Goal: Check status

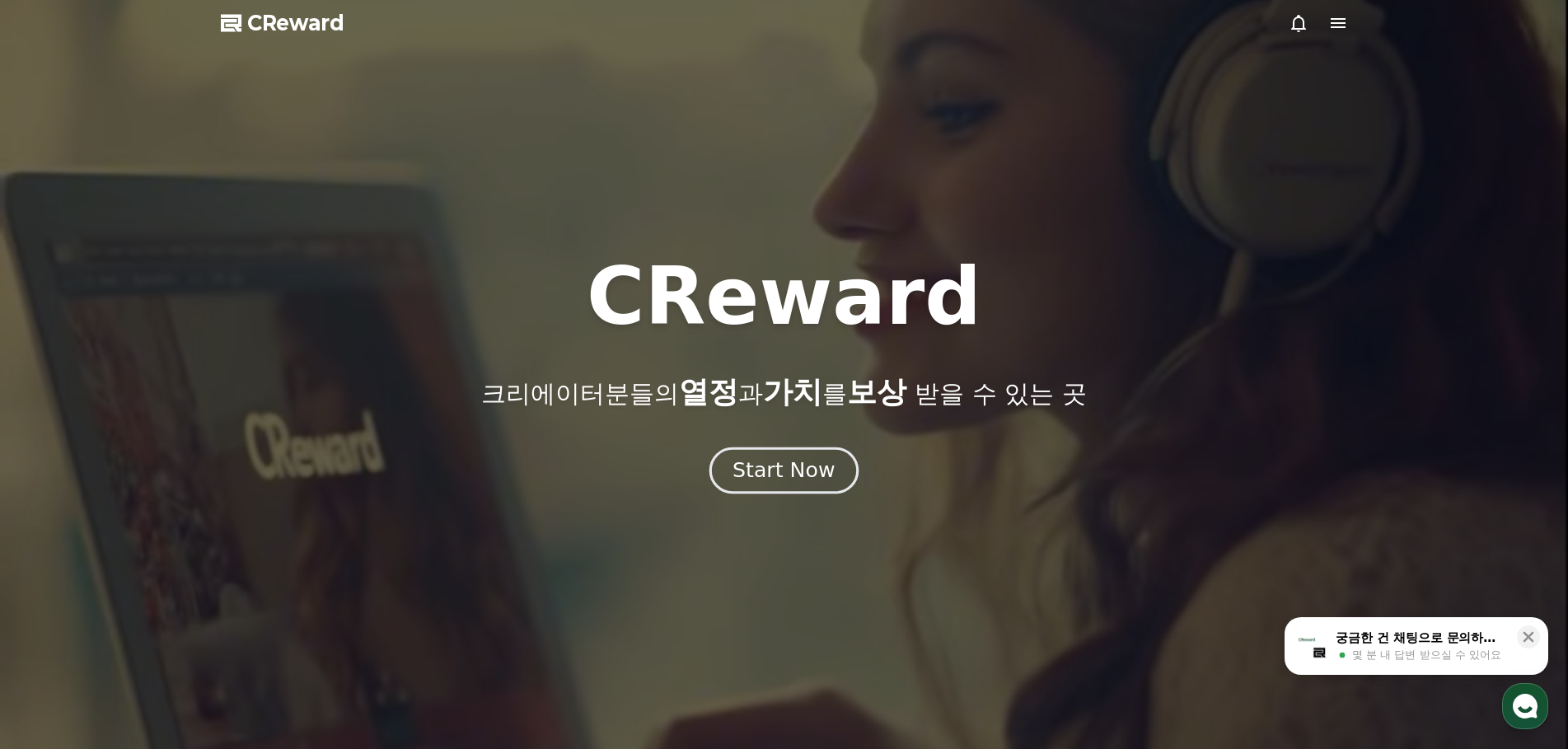
click at [795, 489] on button "Start Now" at bounding box center [784, 470] width 149 height 47
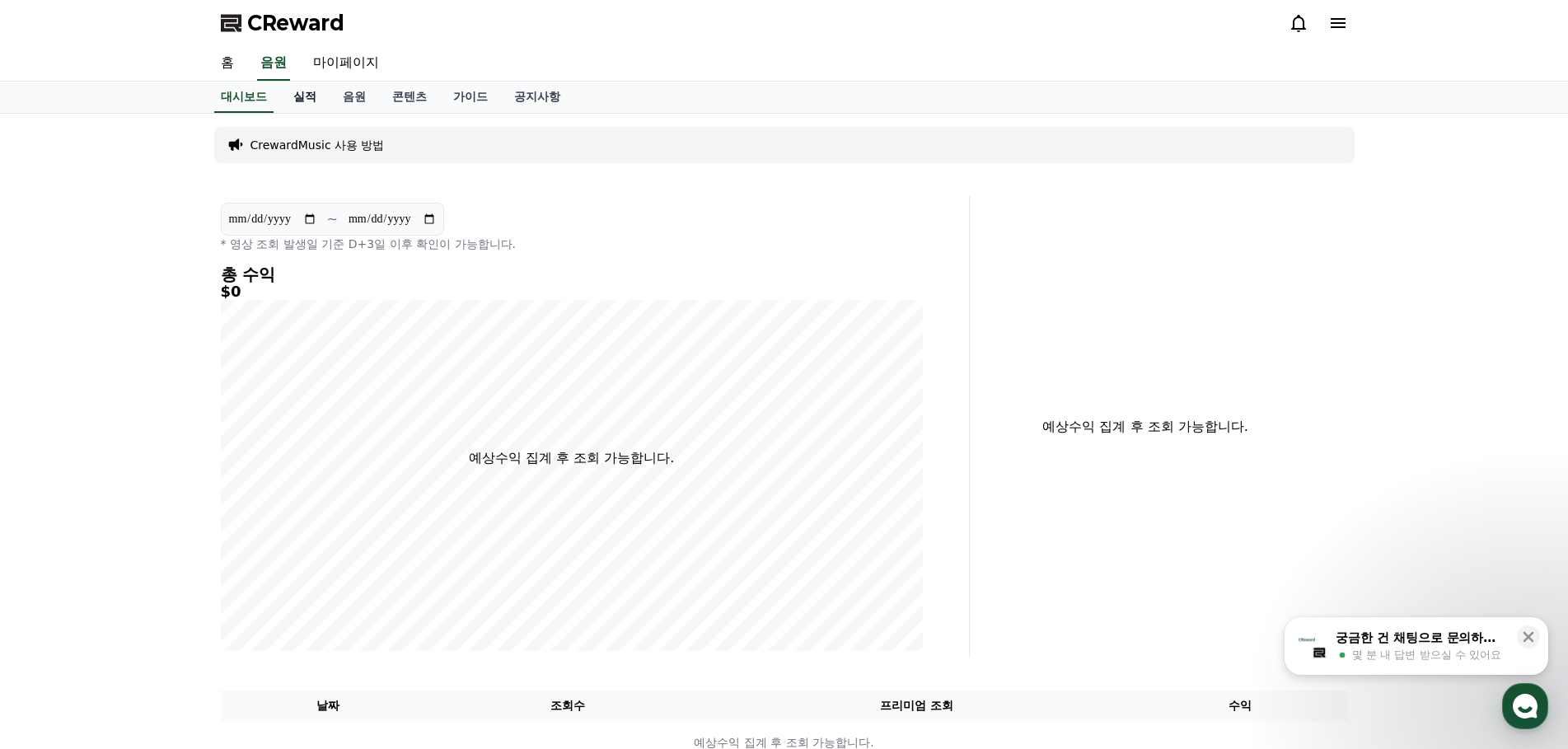
click at [292, 97] on link "실적" at bounding box center [304, 97] width 50 height 31
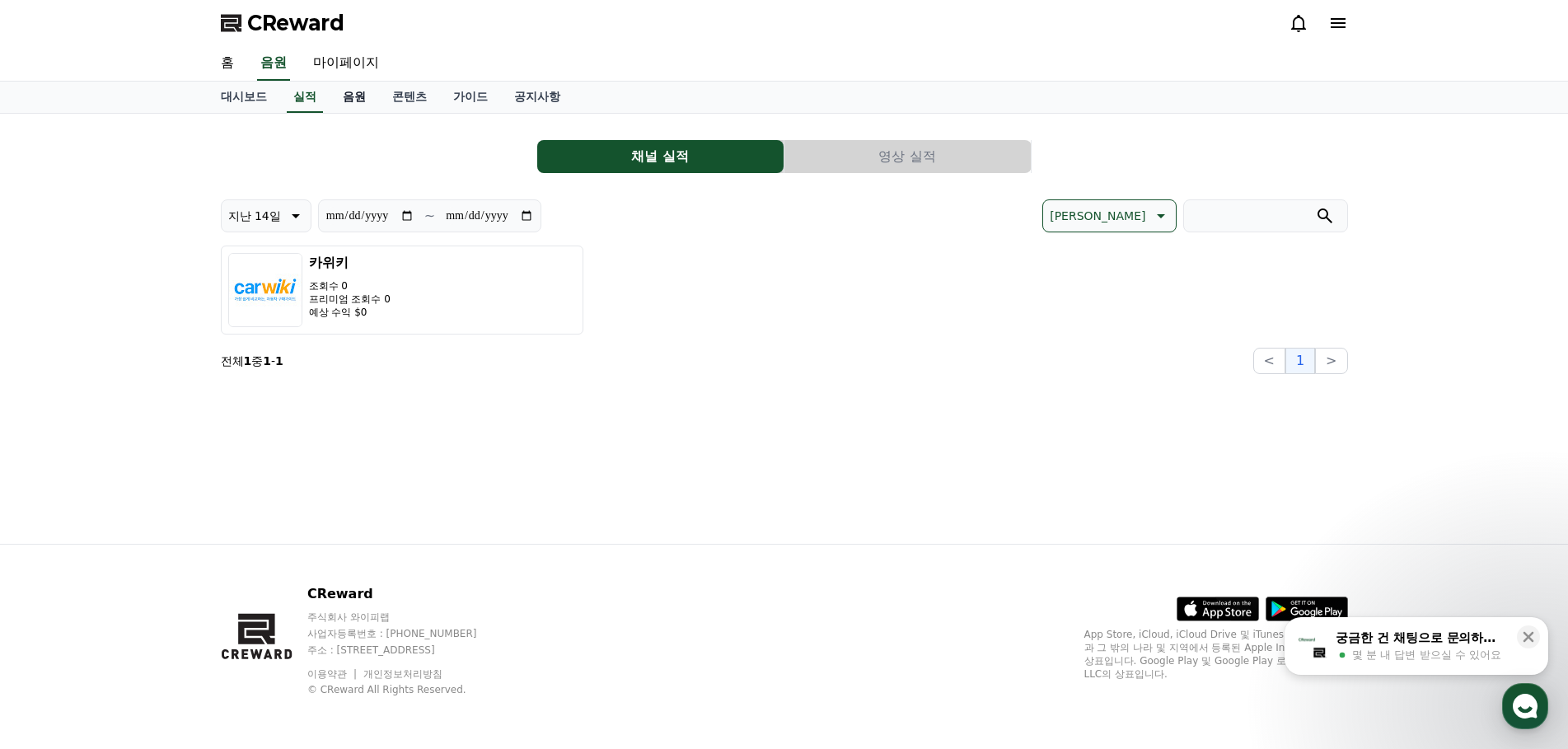
click at [363, 98] on link "음원" at bounding box center [354, 97] width 50 height 31
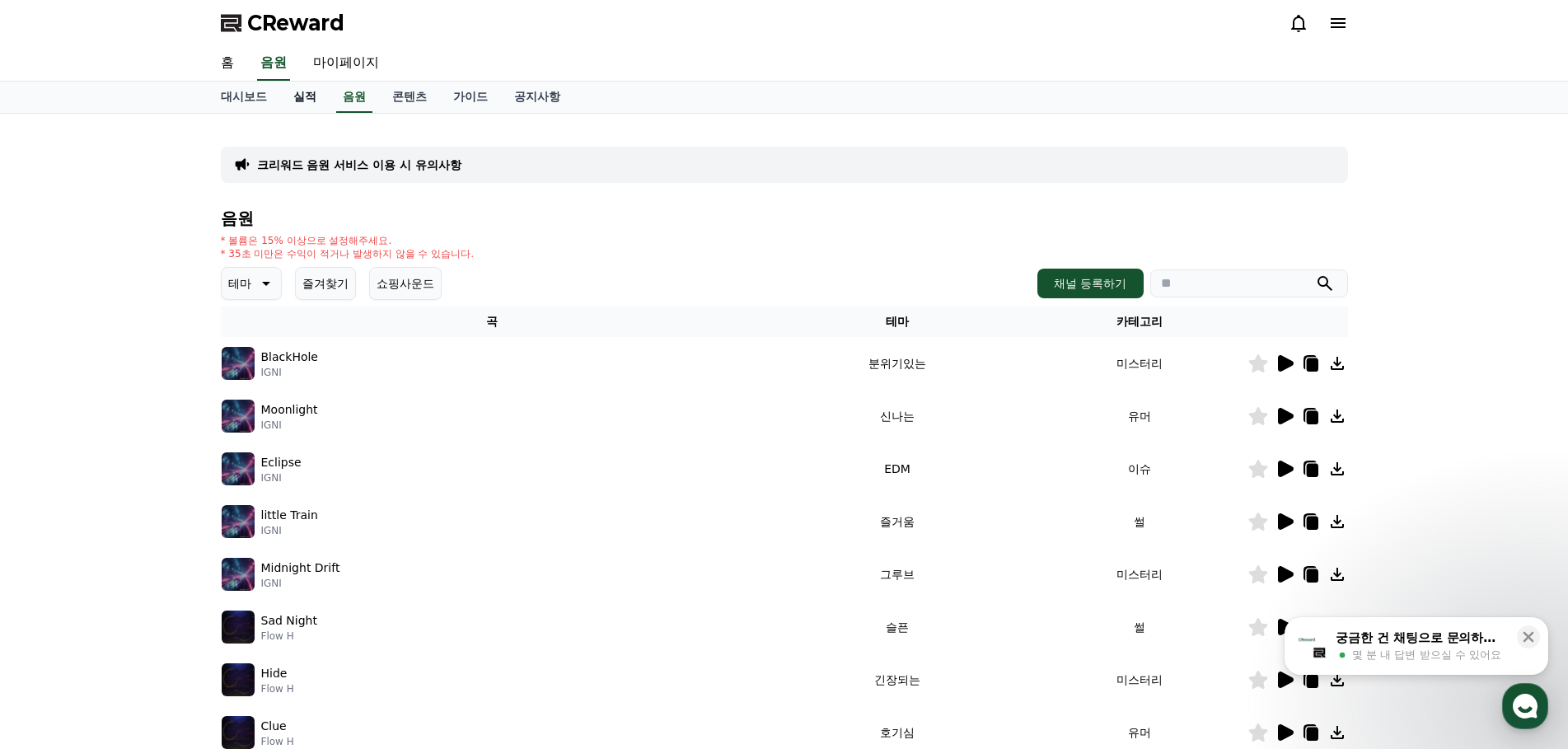
click at [309, 102] on link "실적" at bounding box center [304, 97] width 50 height 31
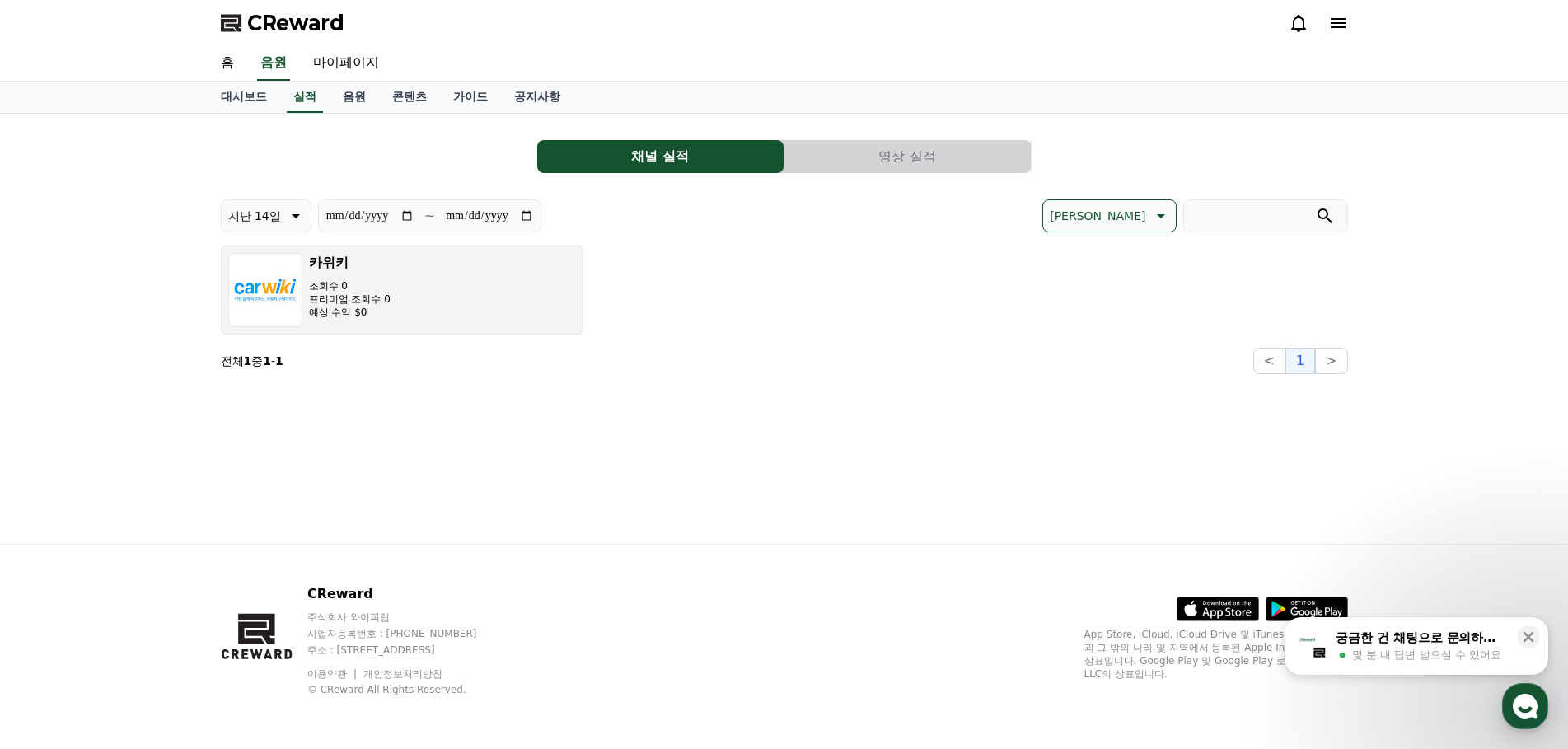
click at [421, 276] on button "카위키 조회수 0 프리미엄 조회수 0 예상 수익 $0" at bounding box center [402, 290] width 363 height 89
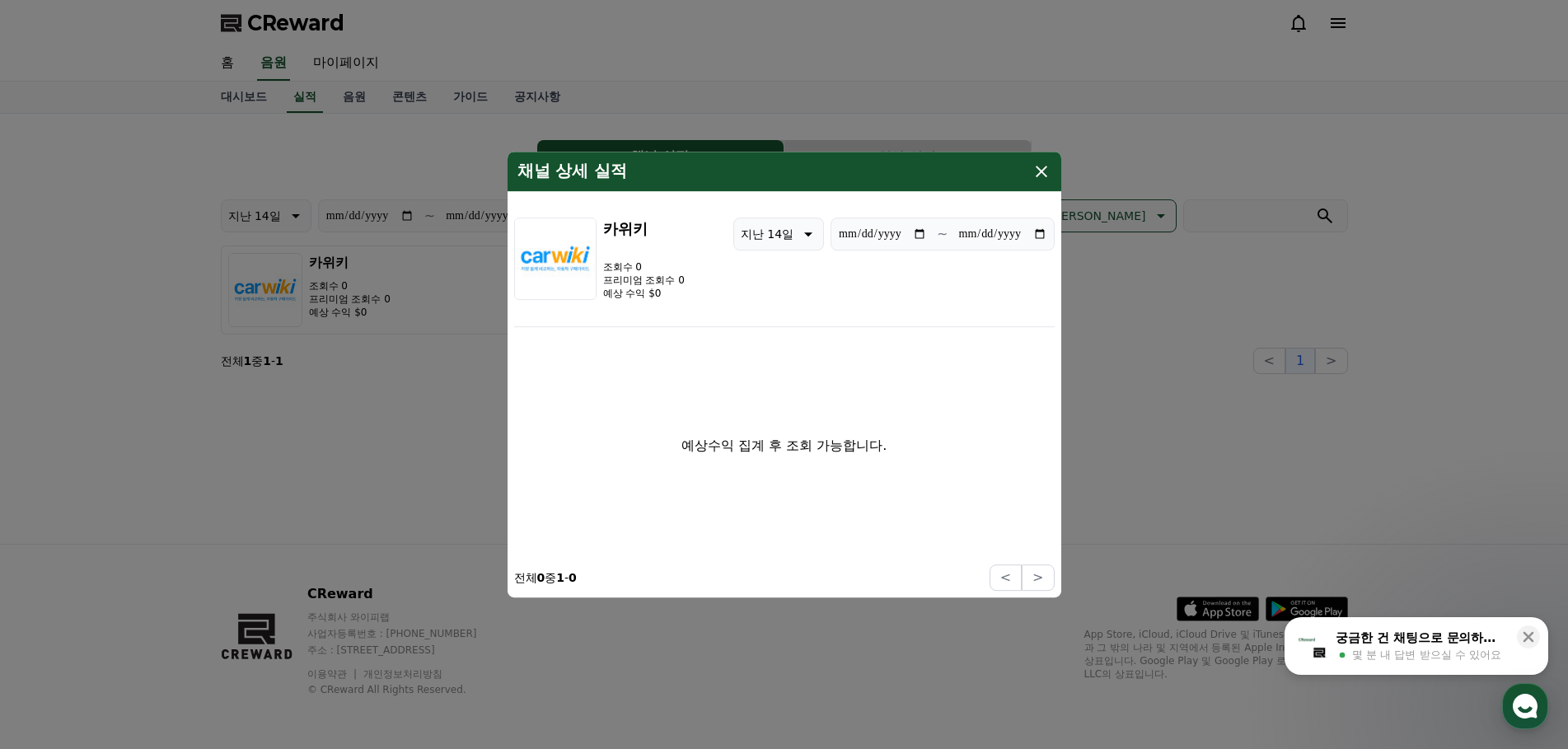
click at [1049, 176] on icon "modal" at bounding box center [1041, 171] width 20 height 20
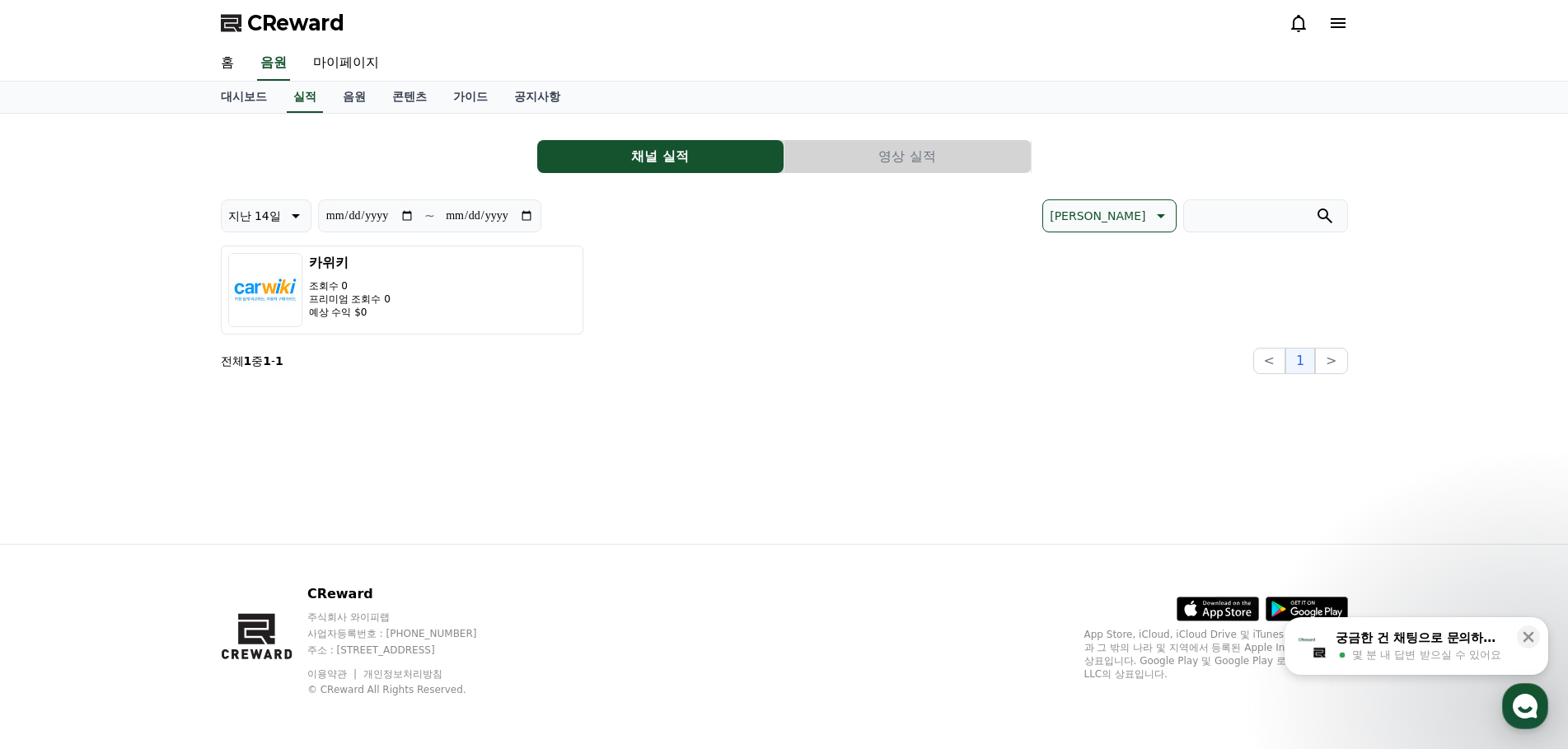
drag, startPoint x: 784, startPoint y: 263, endPoint x: 762, endPoint y: 260, distance: 22.2
click at [772, 260] on div "카위키 조회수 0 프리미엄 조회수 0 예상 수익 $0" at bounding box center [784, 290] width 1127 height 89
